Goal: Task Accomplishment & Management: Use online tool/utility

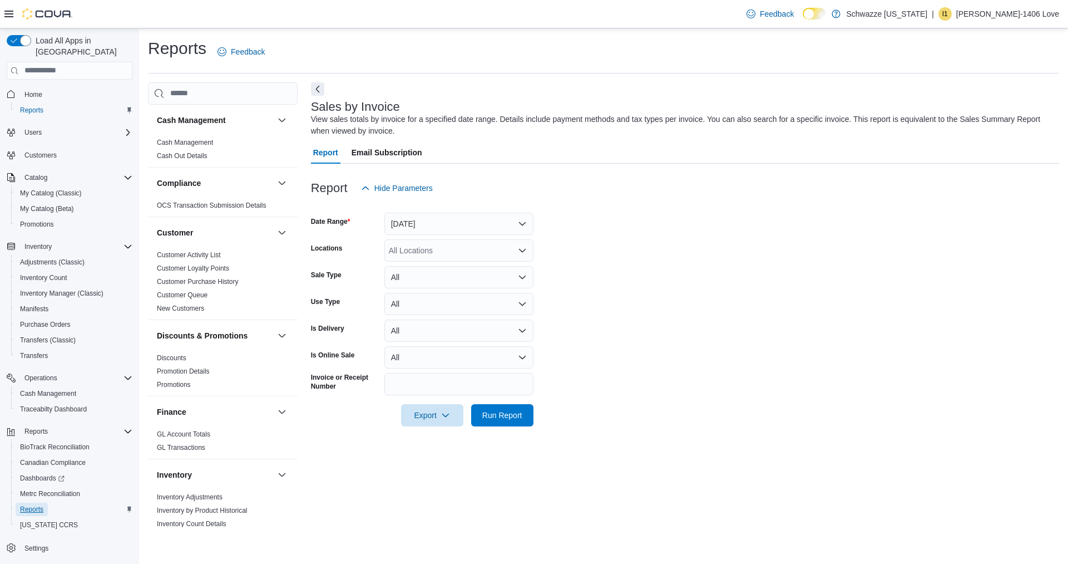
click at [36, 505] on span "Reports" at bounding box center [31, 509] width 23 height 9
click at [436, 224] on button "[DATE]" at bounding box center [459, 224] width 149 height 22
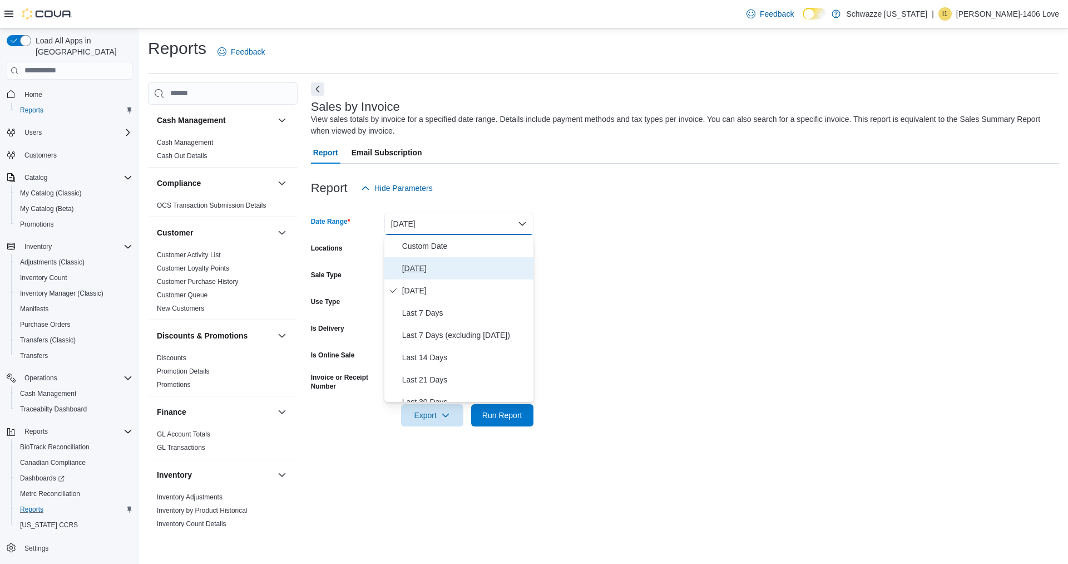
click at [449, 270] on span "[DATE]" at bounding box center [465, 268] width 127 height 13
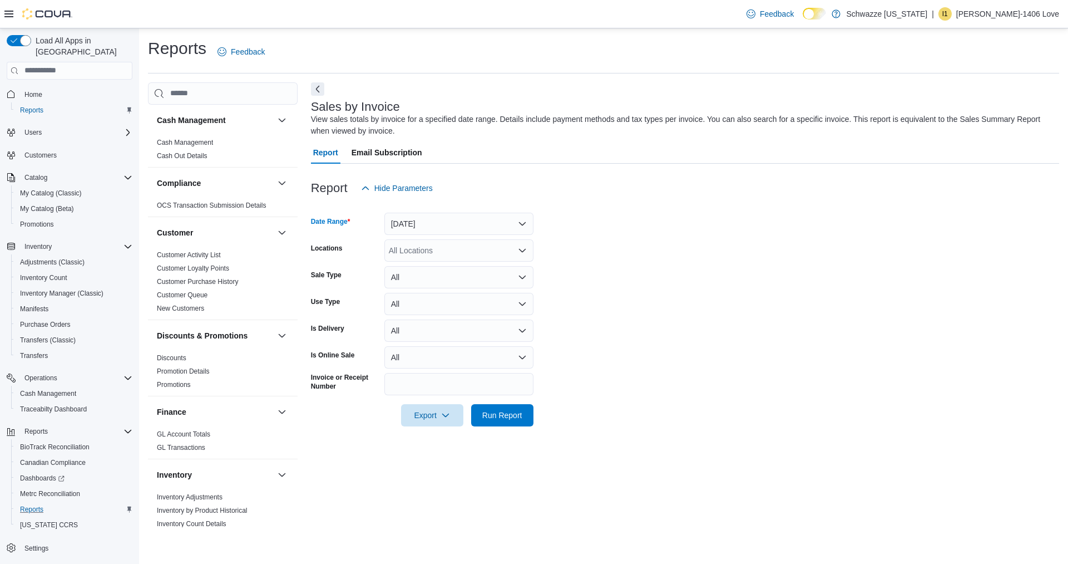
click at [465, 249] on div "All Locations" at bounding box center [459, 250] width 149 height 22
type input "**"
click at [491, 265] on span "EV15 [GEOGRAPHIC_DATA]" at bounding box center [465, 269] width 102 height 11
click at [586, 415] on form "Date Range [DATE] Locations EV15 [GEOGRAPHIC_DATA] North Sale Type All Use Type…" at bounding box center [685, 312] width 748 height 227
click at [514, 417] on span "Run Report" at bounding box center [502, 414] width 40 height 11
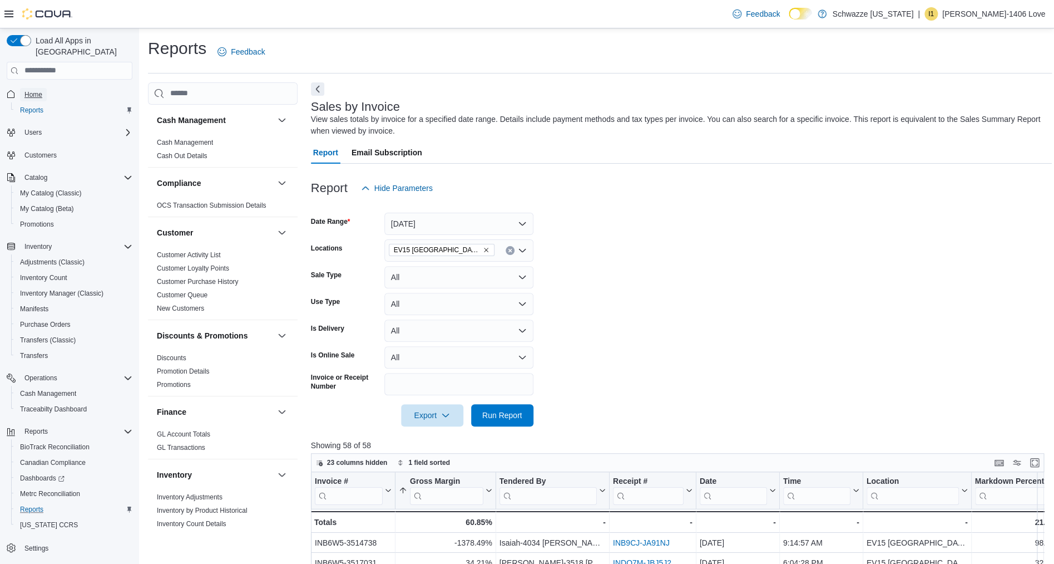
click at [38, 90] on span "Home" at bounding box center [33, 94] width 18 height 9
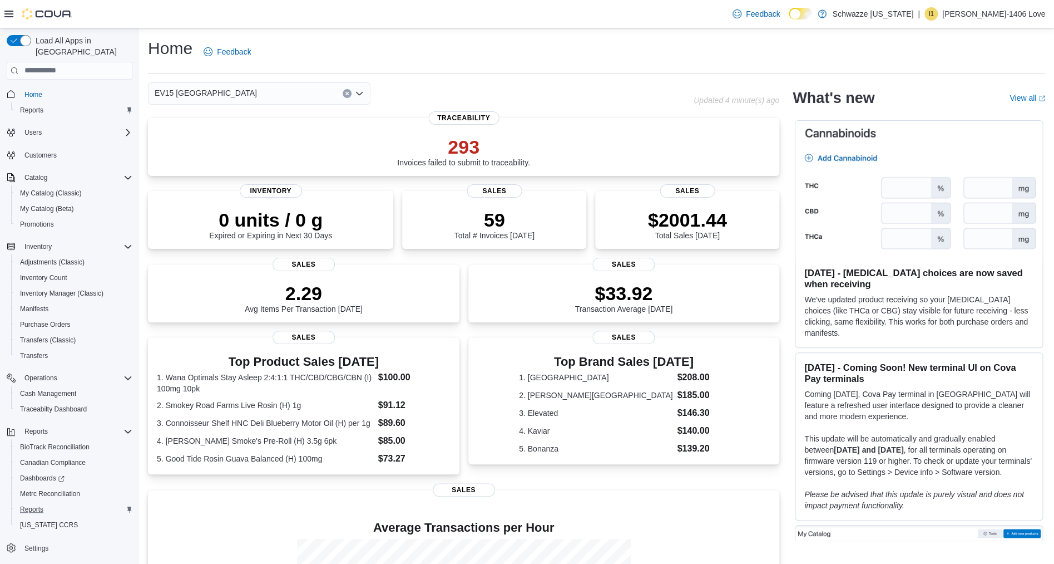
click at [132, 417] on div "Load All Apps in New Hub Home Reports Users Customers Catalog My Catalog (Class…" at bounding box center [69, 310] width 135 height 558
click at [124, 427] on icon "Complex example" at bounding box center [128, 431] width 9 height 9
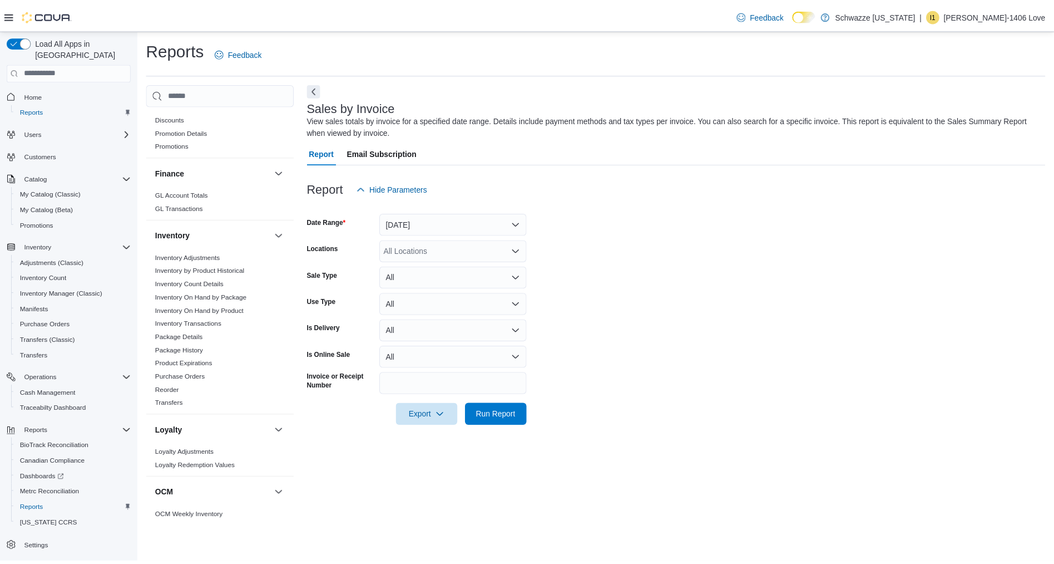
scroll to position [237, 0]
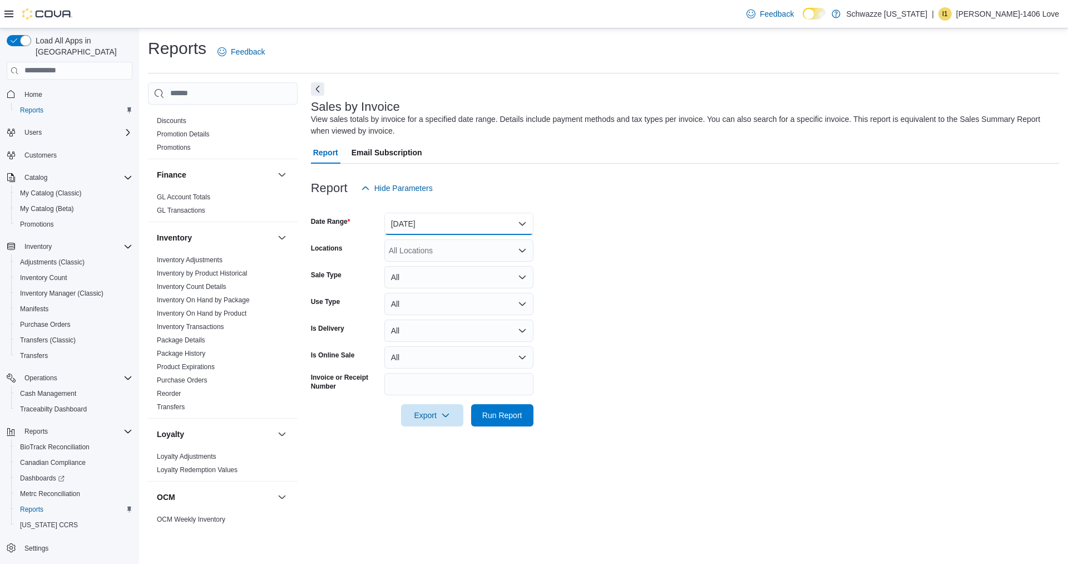
click at [467, 224] on button "[DATE]" at bounding box center [459, 224] width 149 height 22
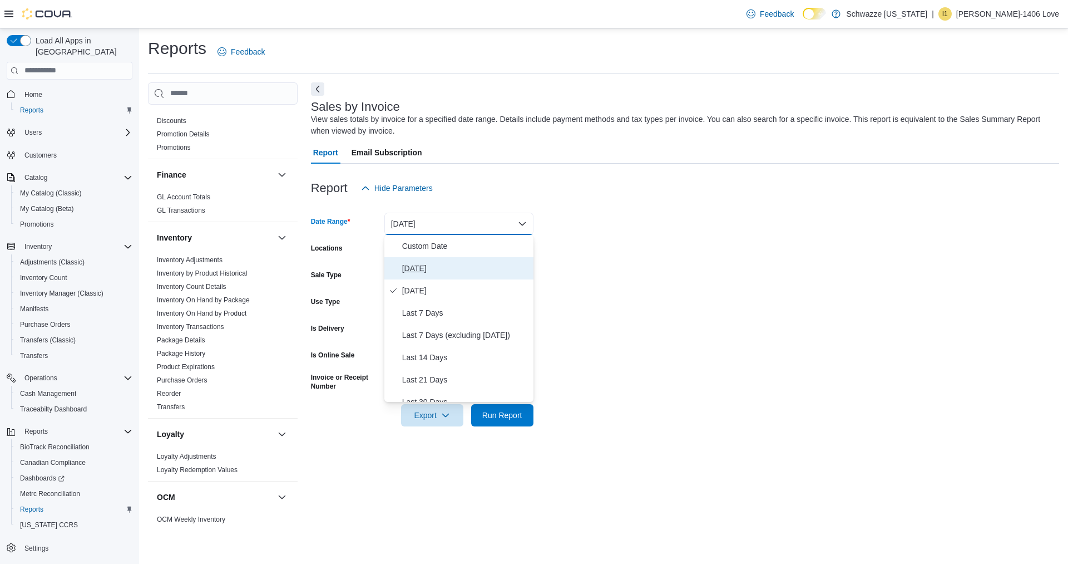
click at [442, 270] on span "[DATE]" at bounding box center [465, 268] width 127 height 13
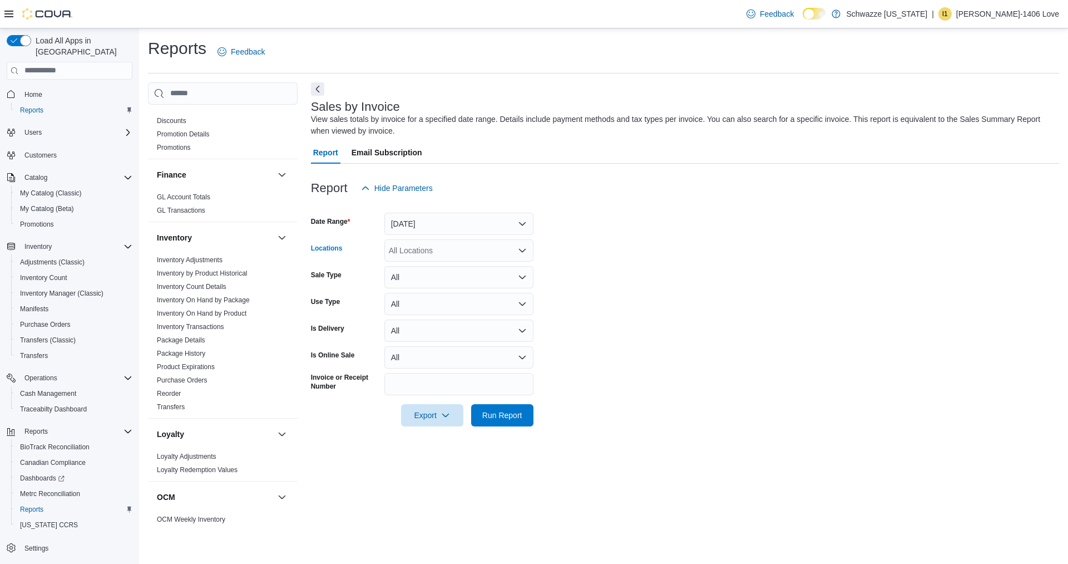
click at [438, 253] on div "All Locations" at bounding box center [459, 250] width 149 height 22
type input "**"
click at [460, 269] on span "EV15 [GEOGRAPHIC_DATA]" at bounding box center [465, 269] width 102 height 11
click at [635, 283] on form "Date Range [DATE] Locations EV15 [GEOGRAPHIC_DATA] North Sale Type All Use Type…" at bounding box center [685, 312] width 748 height 227
click at [494, 412] on span "Run Report" at bounding box center [502, 414] width 40 height 11
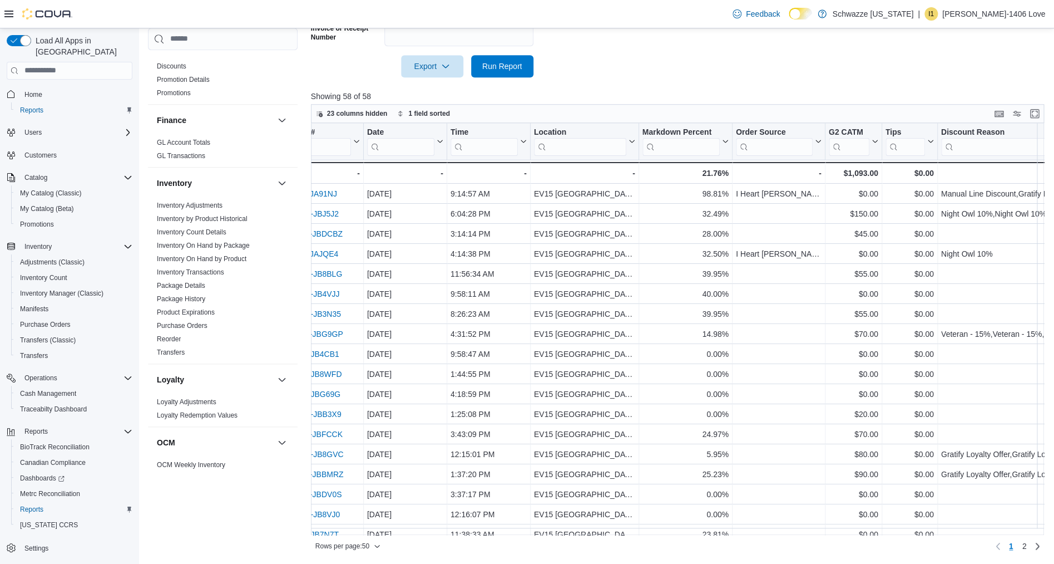
scroll to position [0, 334]
drag, startPoint x: 860, startPoint y: 529, endPoint x: 765, endPoint y: 542, distance: 96.6
click at [765, 542] on div "Rows per page : 50 Page 1 of 2 1 2" at bounding box center [678, 545] width 734 height 20
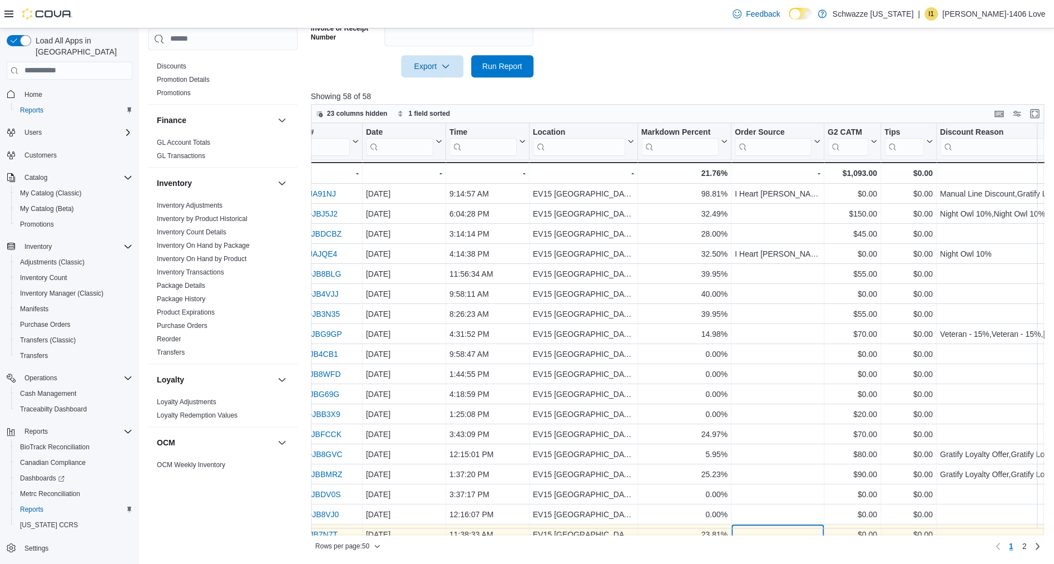
click at [765, 526] on div "- Order Source, column 9, row 18" at bounding box center [778, 534] width 93 height 20
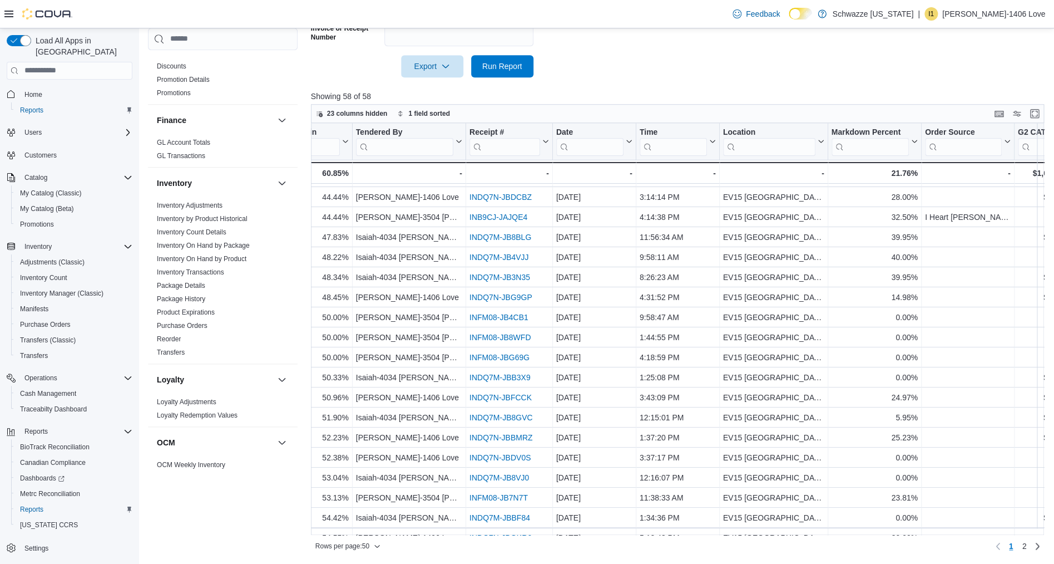
scroll to position [37, 144]
click at [916, 146] on button "Markdown Percent" at bounding box center [874, 141] width 86 height 28
click at [885, 194] on span "Sort High-Low" at bounding box center [882, 197] width 42 height 9
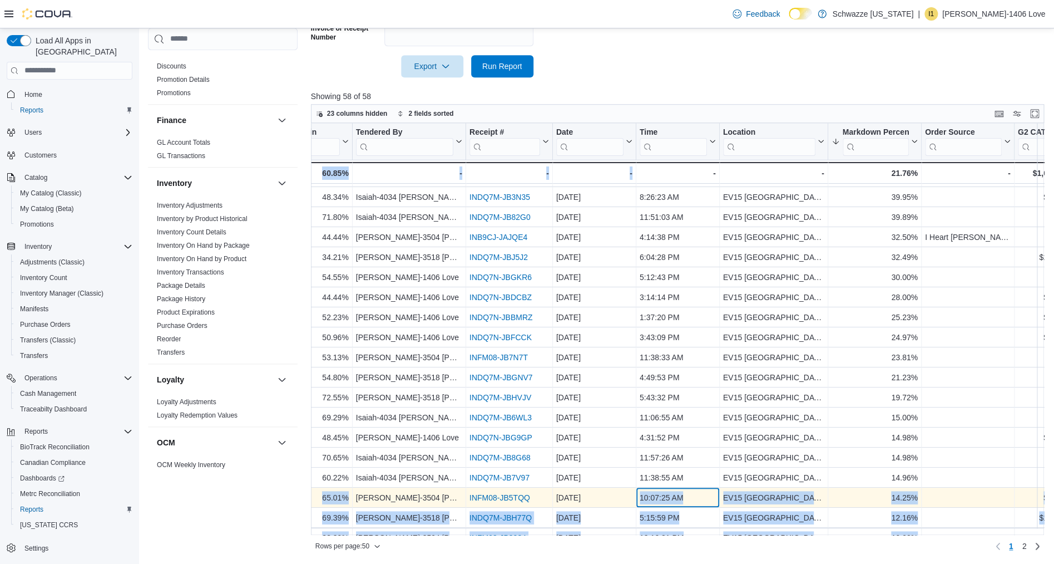
scroll to position [93, 144]
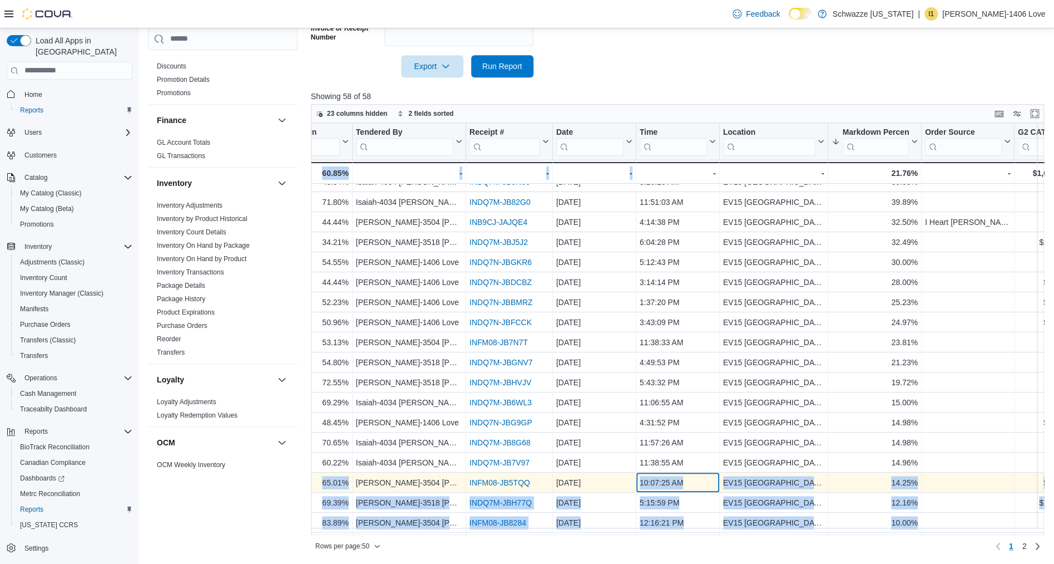
drag, startPoint x: 666, startPoint y: 528, endPoint x: 642, endPoint y: 530, distance: 24.0
click at [642, 492] on div "10:07:25 AM - Time, column 6, row 20" at bounding box center [677, 482] width 83 height 20
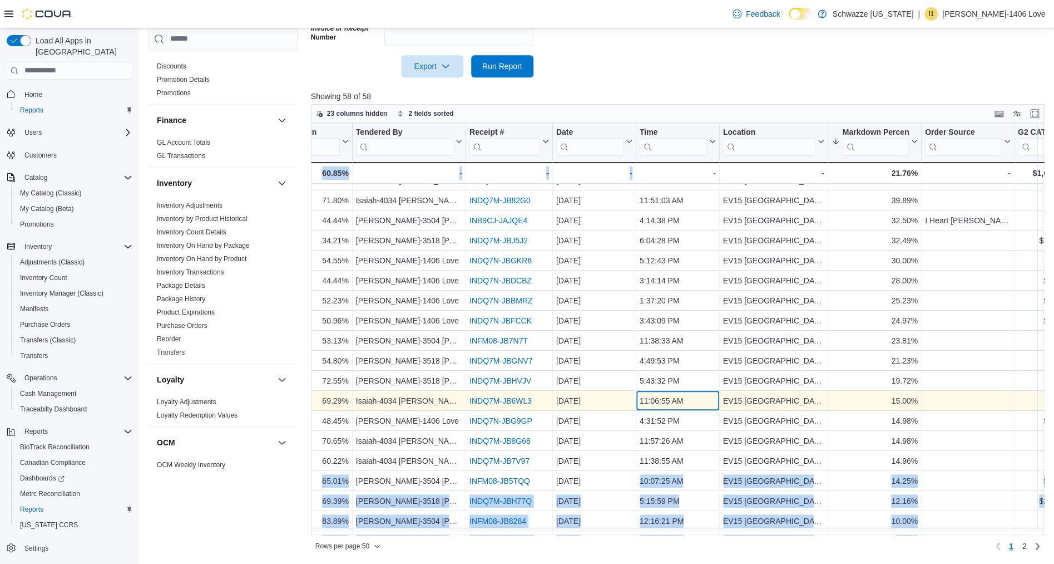
click at [674, 410] on div "11:06:55 AM - Time, column 6, row 16" at bounding box center [677, 401] width 83 height 20
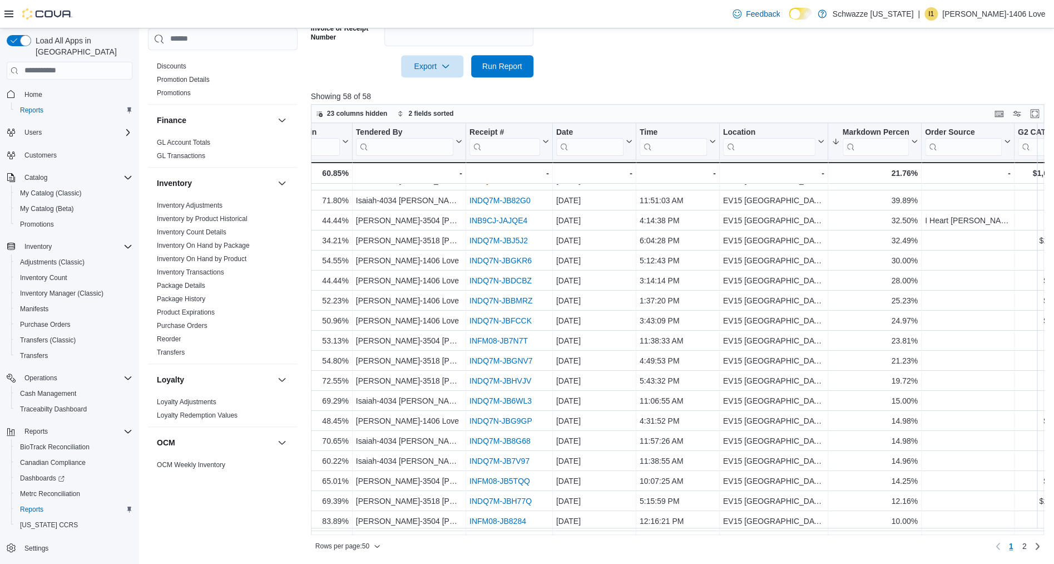
scroll to position [0, 144]
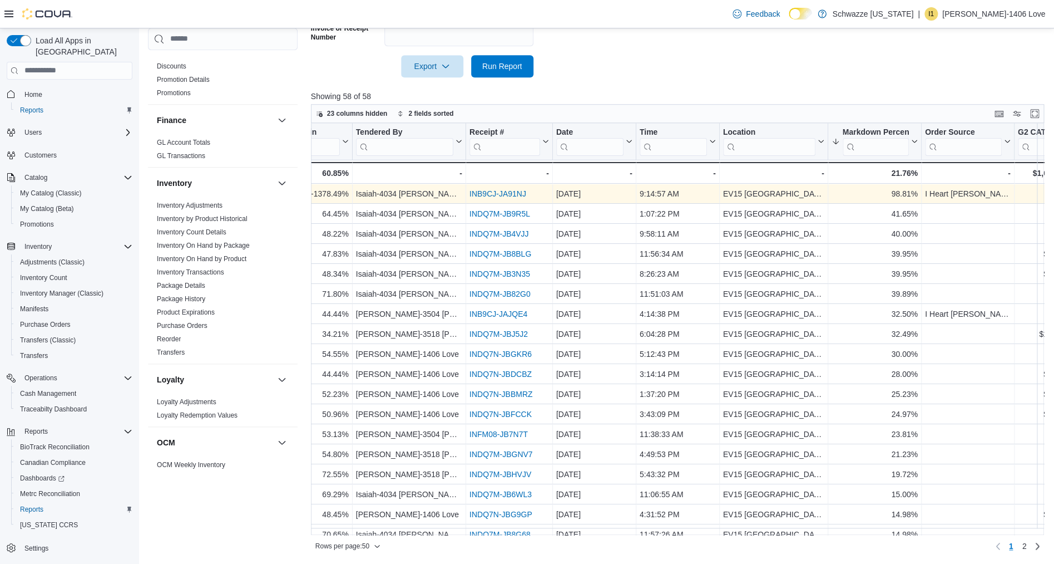
click at [517, 195] on link "INB9CJ-JA91NJ" at bounding box center [498, 193] width 57 height 9
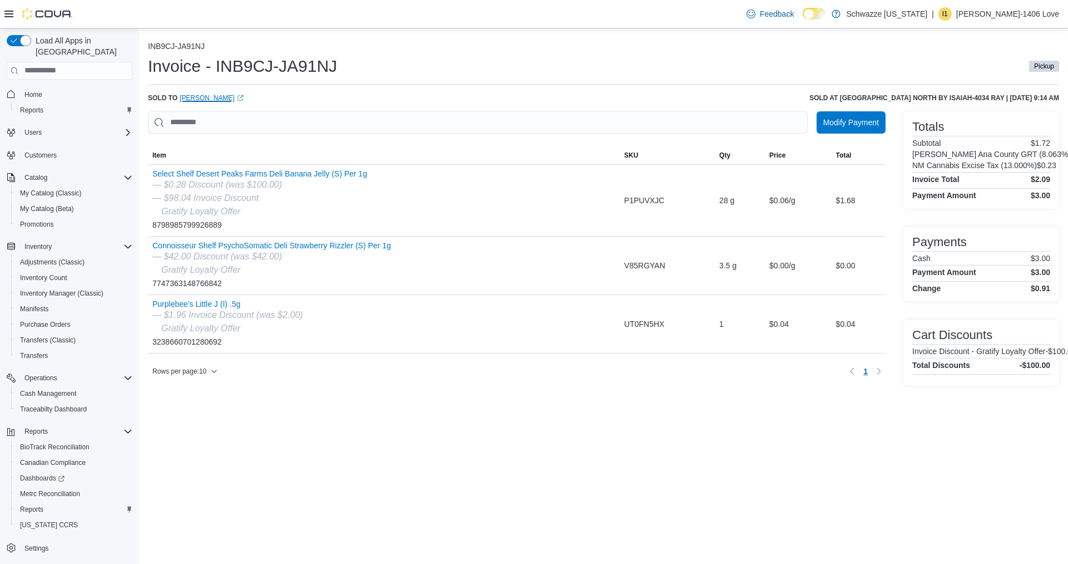
click at [222, 100] on link "Ingemar Quesada (opens in a new tab or window)" at bounding box center [212, 97] width 64 height 9
click at [997, 457] on div "INB9CJ-JA91NJ Invoice - INB9CJ-JA91NJ Pickup Sold to Ingemar Quesada (opens in …" at bounding box center [603, 295] width 929 height 535
